Goal: Task Accomplishment & Management: Use online tool/utility

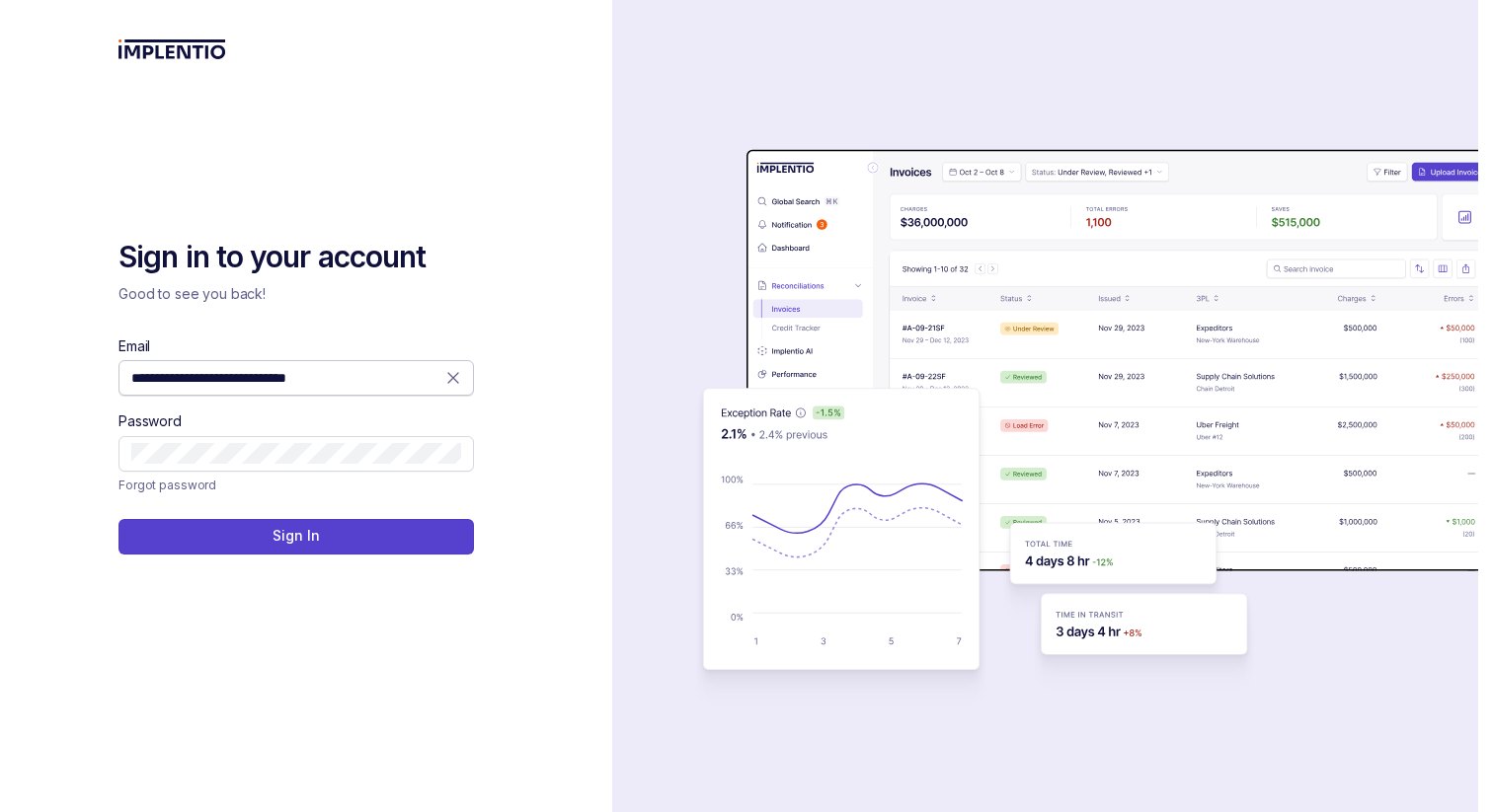
click at [336, 379] on input "**********" at bounding box center [288, 379] width 315 height 20
type input "**********"
click at [379, 523] on button "Sign In" at bounding box center [297, 537] width 356 height 36
